Goal: Information Seeking & Learning: Find specific page/section

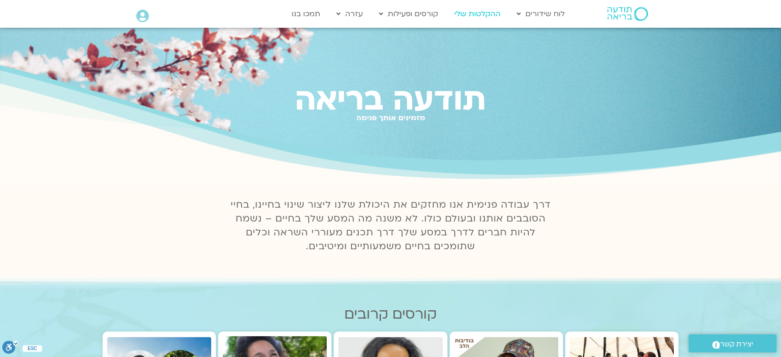
click at [471, 13] on link "ההקלטות שלי" at bounding box center [477, 14] width 55 height 18
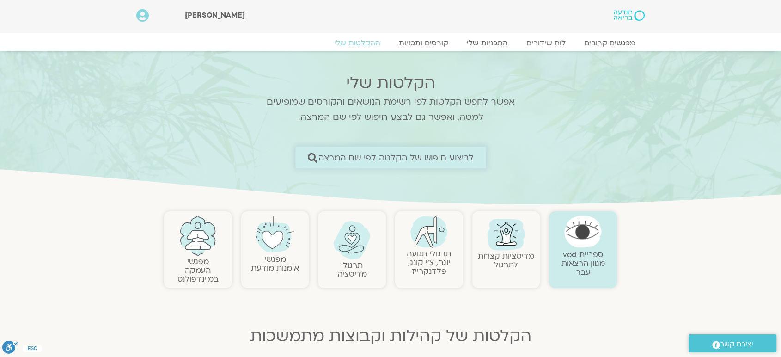
click at [458, 153] on span "לביצוע חיפוש של הקלטה לפי שם המרצה" at bounding box center [396, 157] width 156 height 10
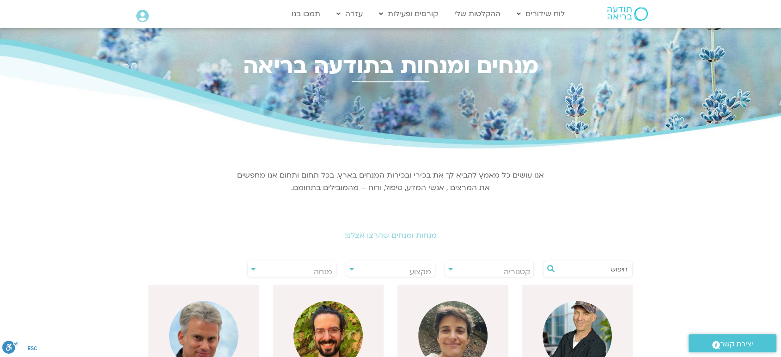
click at [620, 265] on input "text" at bounding box center [592, 269] width 70 height 16
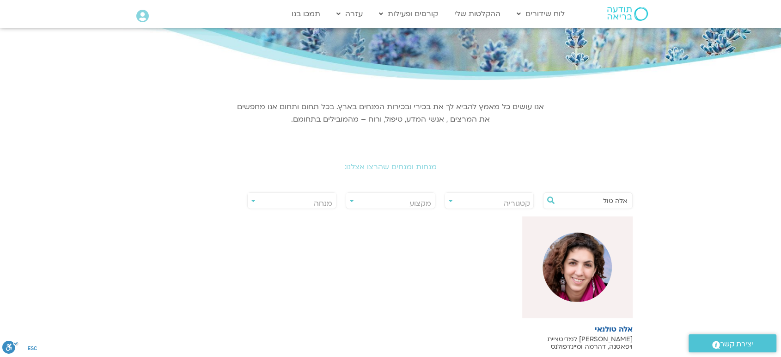
scroll to position [116, 0]
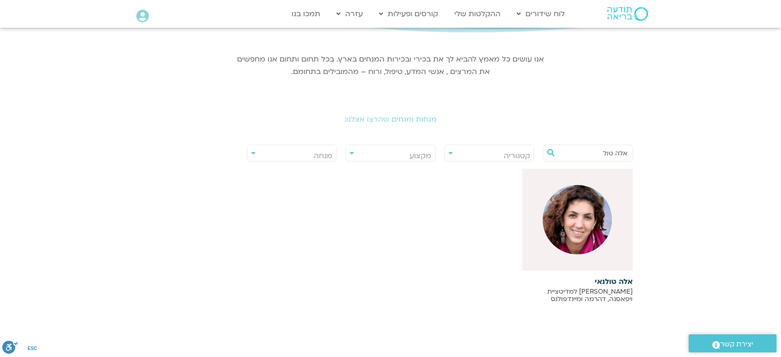
type input "אלה טול"
click at [586, 220] on img at bounding box center [576, 219] width 69 height 69
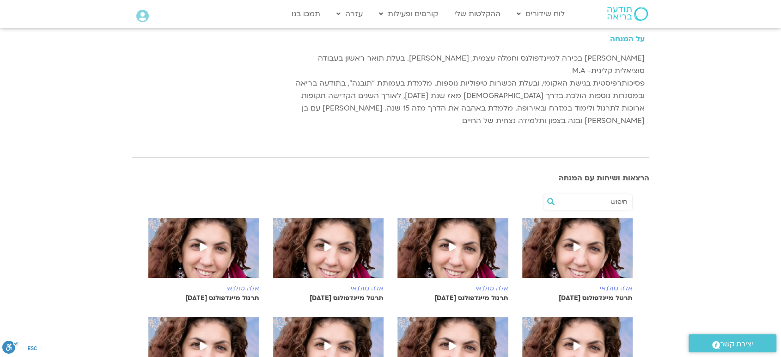
scroll to position [164, 0]
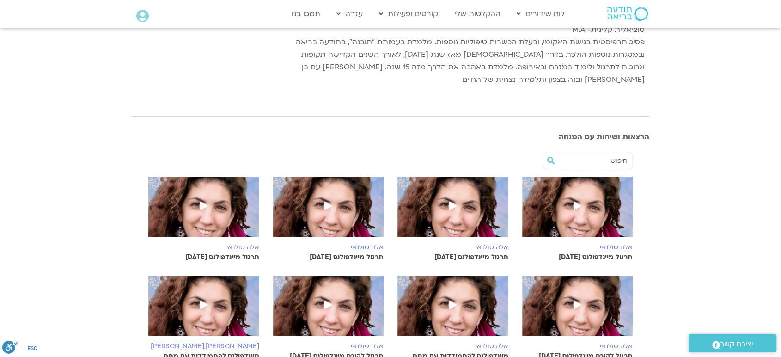
click at [572, 198] on span at bounding box center [577, 206] width 17 height 17
